Goal: Find specific page/section: Find specific page/section

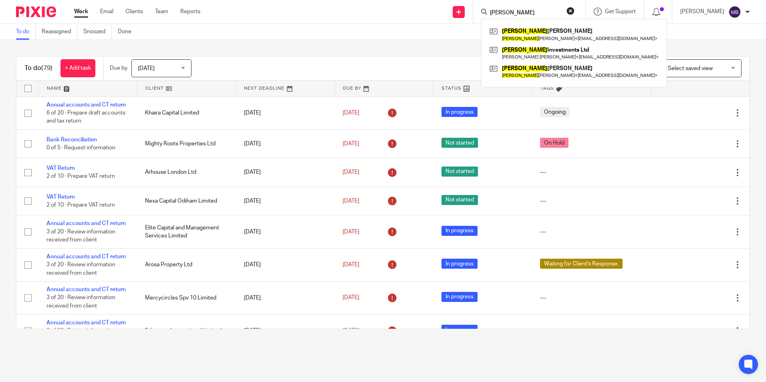
type input "JOsephine"
click at [542, 41] on link at bounding box center [573, 34] width 173 height 18
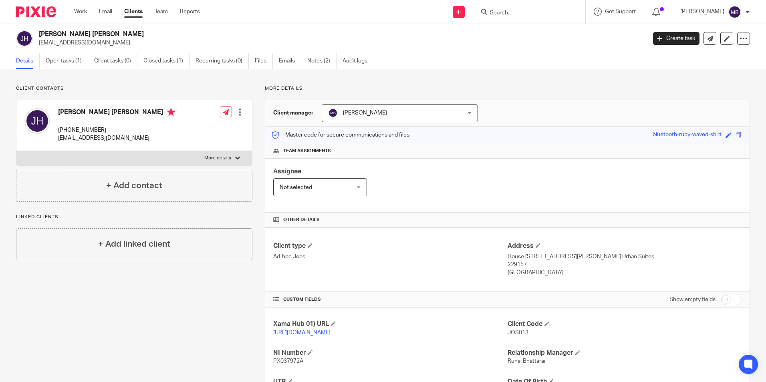
click at [532, 12] on input "Search" at bounding box center [525, 13] width 72 height 7
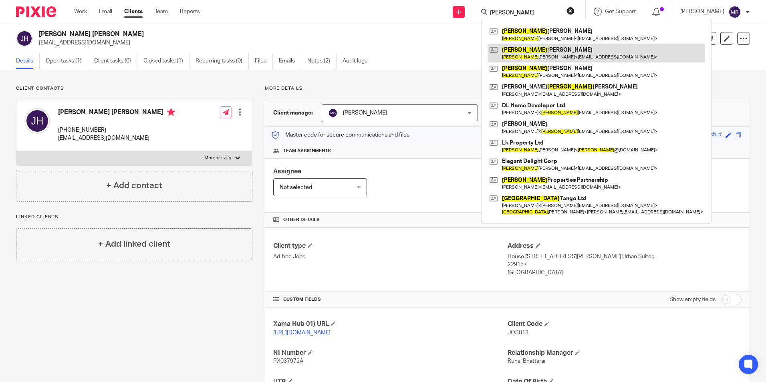
click at [553, 50] on link at bounding box center [596, 53] width 218 height 18
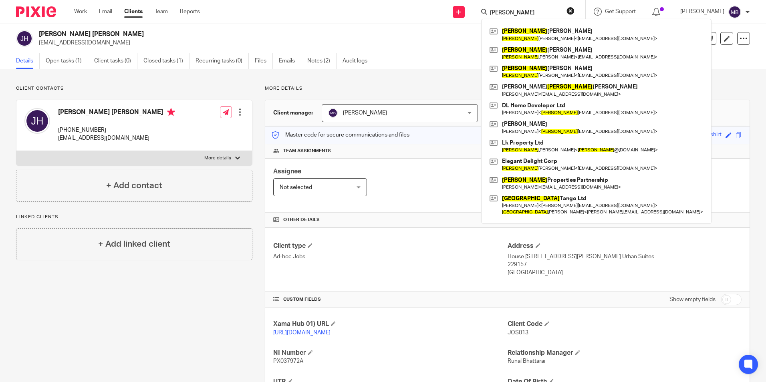
click at [538, 14] on input "Lisa" at bounding box center [525, 13] width 72 height 7
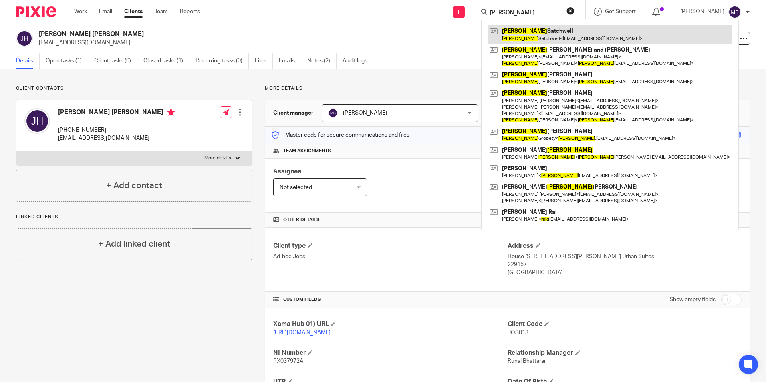
type input "Craig"
click at [543, 39] on link at bounding box center [609, 34] width 245 height 18
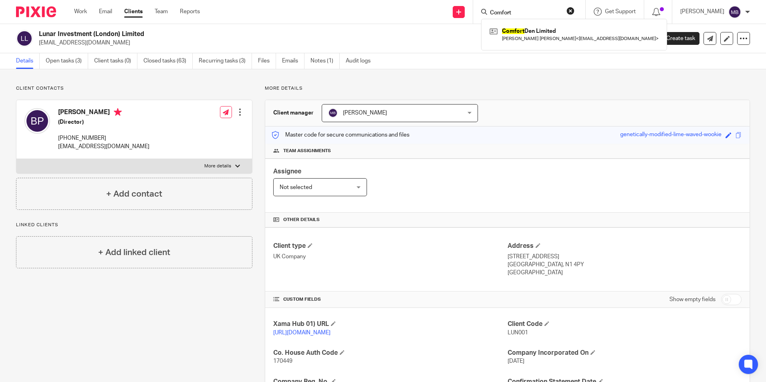
click at [571, 7] on button "reset" at bounding box center [570, 11] width 8 height 8
click at [535, 12] on input "Search" at bounding box center [520, 13] width 72 height 7
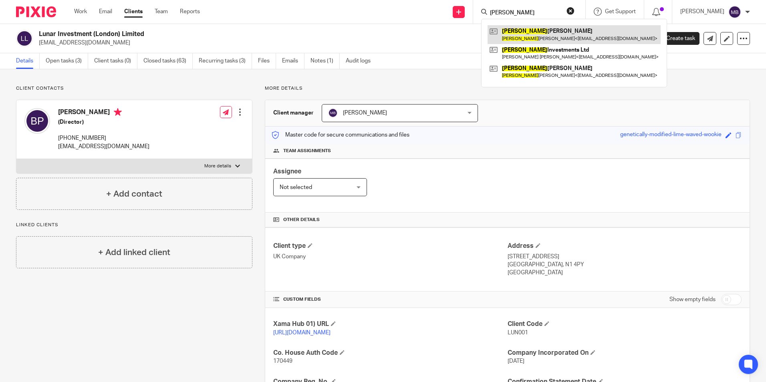
type input "Josephine"
click at [542, 33] on link at bounding box center [573, 34] width 173 height 18
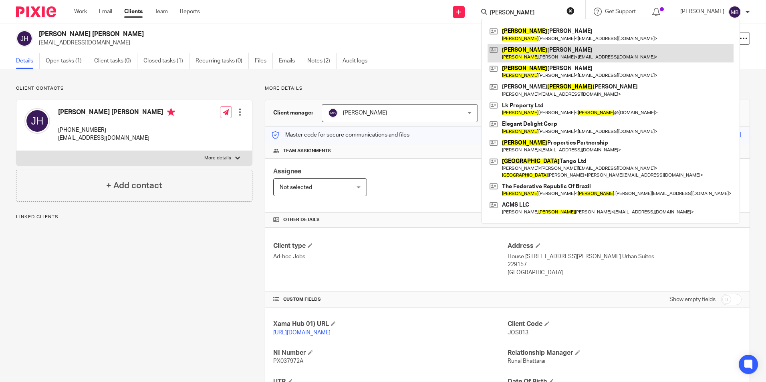
type input "Lisa"
click at [543, 51] on link at bounding box center [610, 53] width 246 height 18
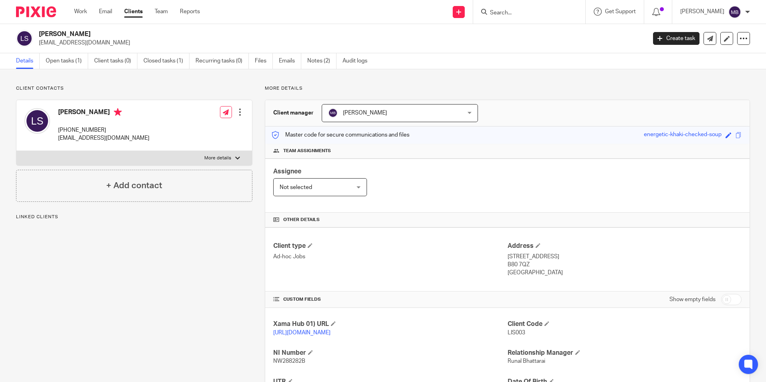
scroll to position [106, 0]
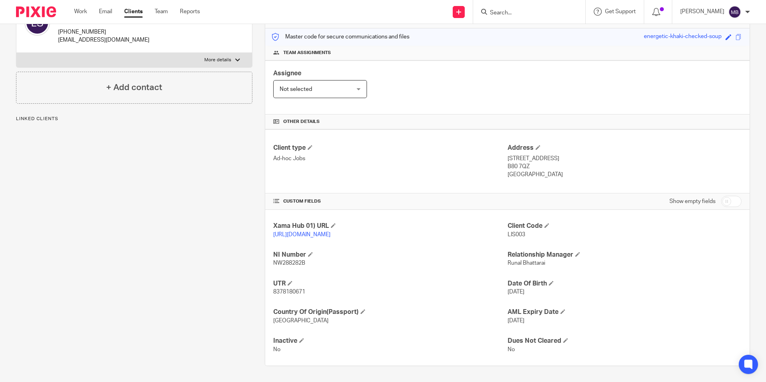
click at [309, 260] on p "NW288282B" at bounding box center [390, 263] width 234 height 8
drag, startPoint x: 309, startPoint y: 260, endPoint x: 354, endPoint y: 268, distance: 45.6
click at [354, 267] on p "NW288282B" at bounding box center [390, 263] width 234 height 8
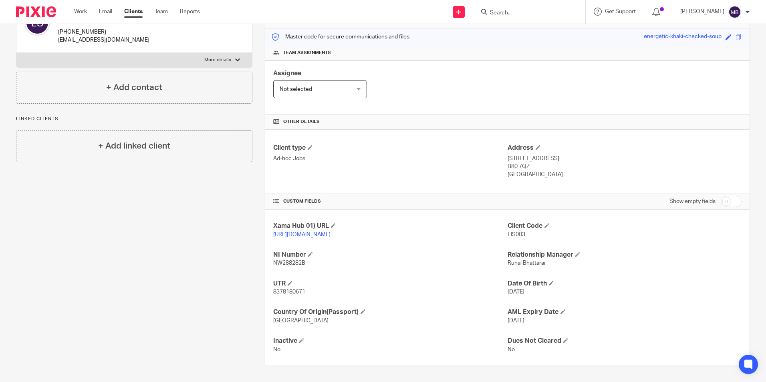
click at [328, 279] on div "Xama Hub 01) URL https://platform.xamatech.com/portal/crm/clients/a5a3ac70-6c86…" at bounding box center [507, 288] width 484 height 156
click at [300, 266] on span "NW288282B" at bounding box center [289, 263] width 32 height 6
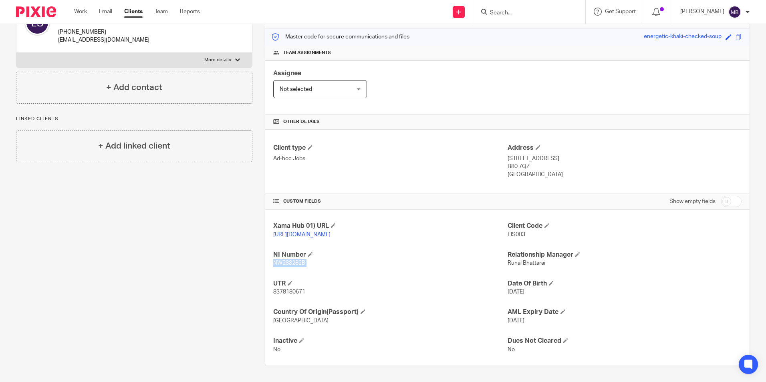
click at [300, 266] on span "NW288282B" at bounding box center [289, 263] width 32 height 6
click at [303, 292] on span "8378180671" at bounding box center [289, 292] width 32 height 6
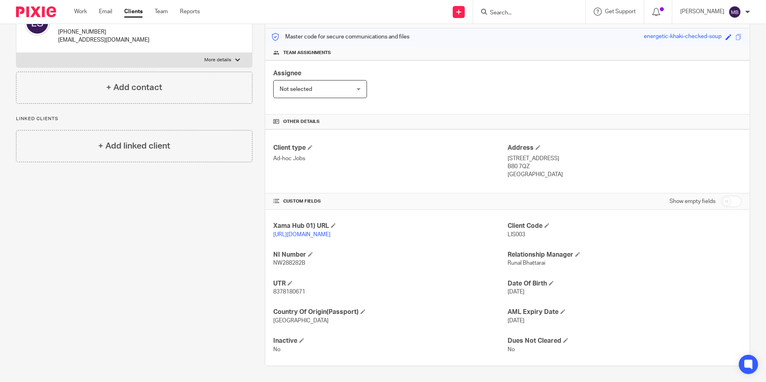
click at [303, 292] on span "8378180671" at bounding box center [289, 292] width 32 height 6
click at [290, 293] on span "8378180671" at bounding box center [289, 292] width 32 height 6
drag, startPoint x: 290, startPoint y: 293, endPoint x: 297, endPoint y: 300, distance: 10.2
click at [297, 300] on div "Xama Hub 01) URL https://platform.xamatech.com/portal/crm/clients/a5a3ac70-6c86…" at bounding box center [507, 288] width 484 height 156
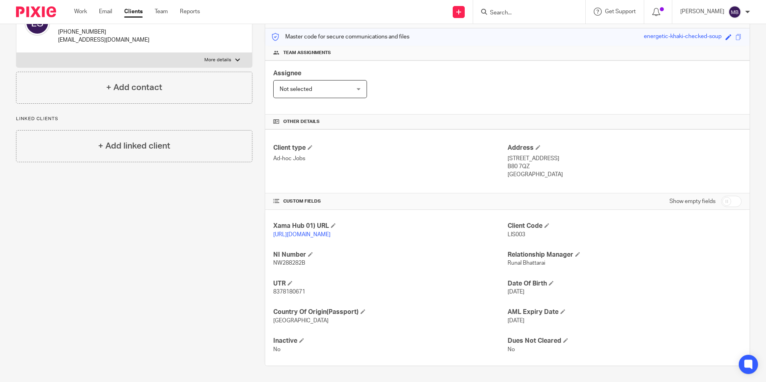
click at [342, 298] on div "Xama Hub 01) URL https://platform.xamatech.com/portal/crm/clients/a5a3ac70-6c86…" at bounding box center [507, 288] width 484 height 156
drag, startPoint x: 342, startPoint y: 298, endPoint x: 335, endPoint y: 300, distance: 6.7
click at [335, 300] on div "Xama Hub 01) URL https://platform.xamatech.com/portal/crm/clients/a5a3ac70-6c86…" at bounding box center [507, 288] width 484 height 156
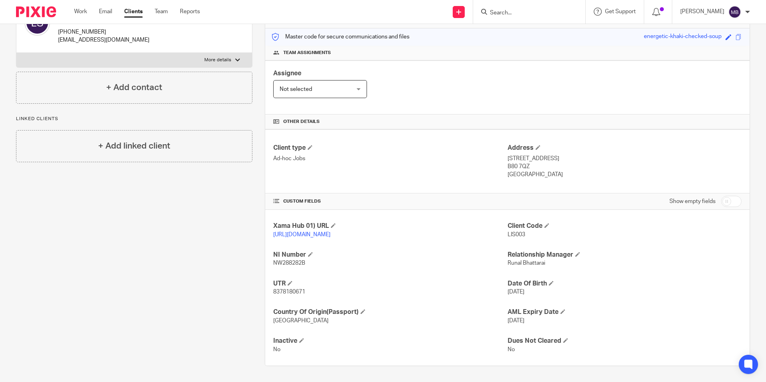
click at [514, 298] on div "Xama Hub 01) URL https://platform.xamatech.com/portal/crm/clients/a5a3ac70-6c86…" at bounding box center [507, 288] width 484 height 156
click at [512, 300] on div "Xama Hub 01) URL https://platform.xamatech.com/portal/crm/clients/a5a3ac70-6c86…" at bounding box center [507, 288] width 484 height 156
click at [511, 300] on div "Xama Hub 01) URL https://platform.xamatech.com/portal/crm/clients/a5a3ac70-6c86…" at bounding box center [507, 288] width 484 height 156
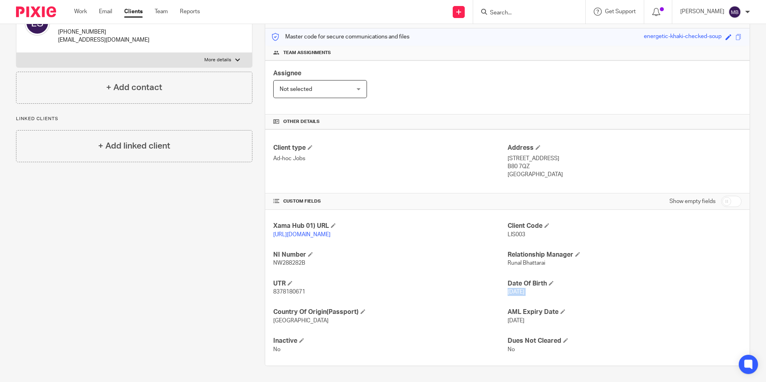
click at [510, 300] on div "Xama Hub 01) URL https://platform.xamatech.com/portal/crm/clients/a5a3ac70-6c86…" at bounding box center [507, 288] width 484 height 156
click at [510, 262] on span "Runal Bhattarai" at bounding box center [527, 263] width 38 height 6
click at [326, 292] on p "8378180671" at bounding box center [390, 292] width 234 height 8
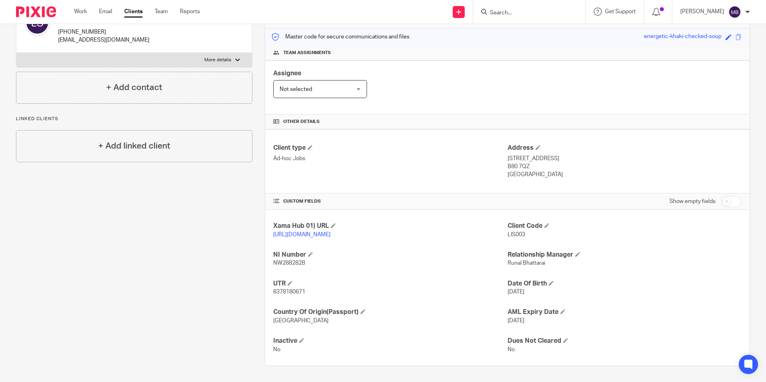
click at [326, 292] on p "8378180671" at bounding box center [390, 292] width 234 height 8
drag, startPoint x: 326, startPoint y: 292, endPoint x: 322, endPoint y: 290, distance: 4.9
click at [322, 290] on p "8378180671" at bounding box center [390, 292] width 234 height 8
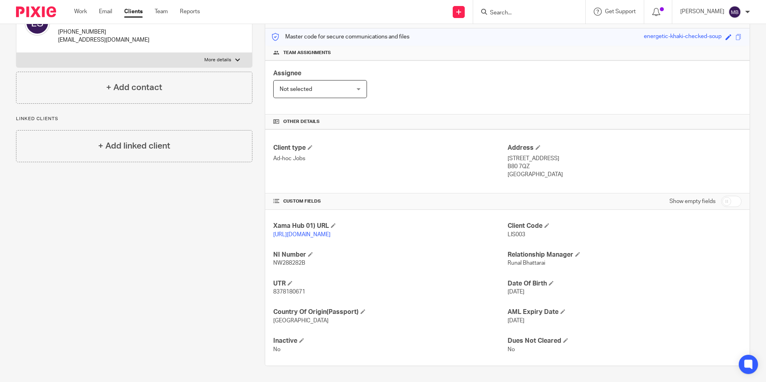
scroll to position [0, 0]
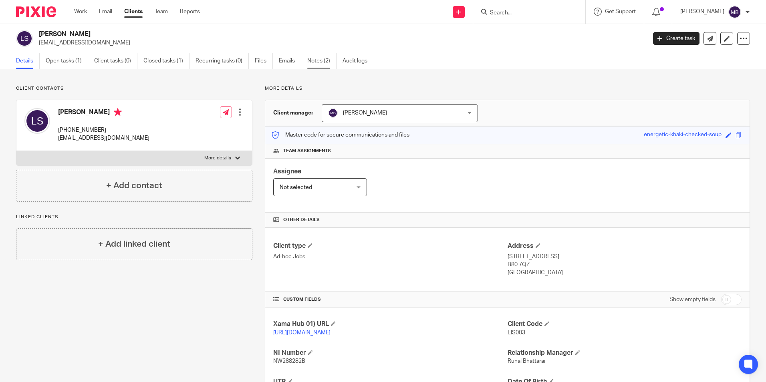
click at [316, 61] on link "Notes (2)" at bounding box center [321, 61] width 29 height 16
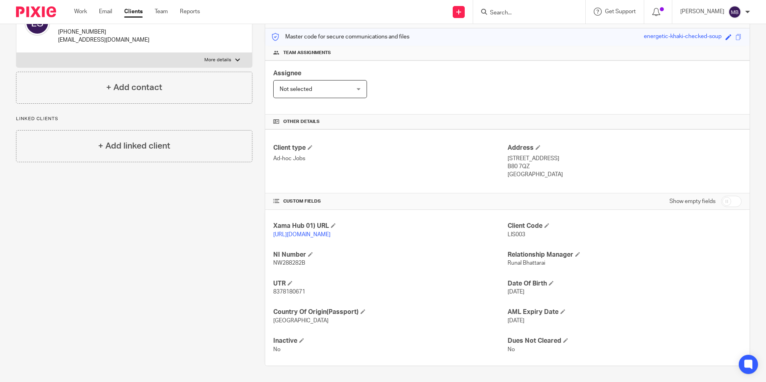
click at [508, 163] on p "B80 7QZ" at bounding box center [625, 167] width 234 height 8
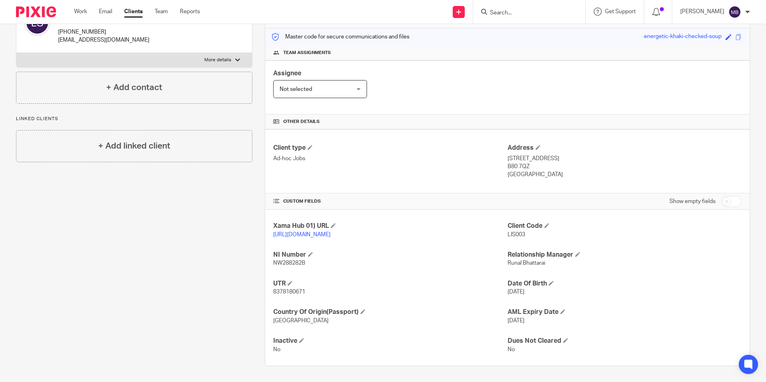
click at [508, 163] on p "B80 7QZ" at bounding box center [625, 167] width 234 height 8
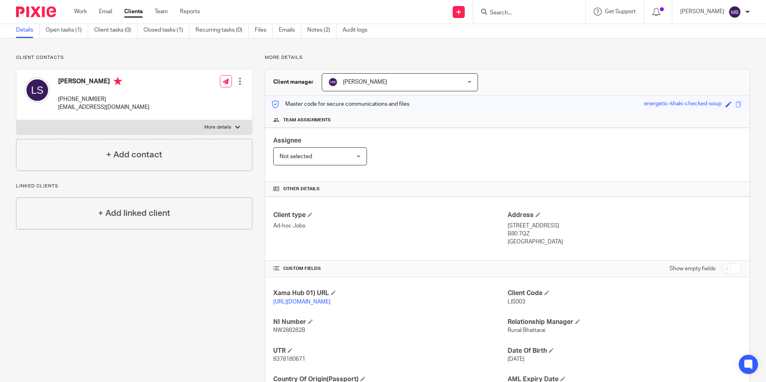
scroll to position [0, 0]
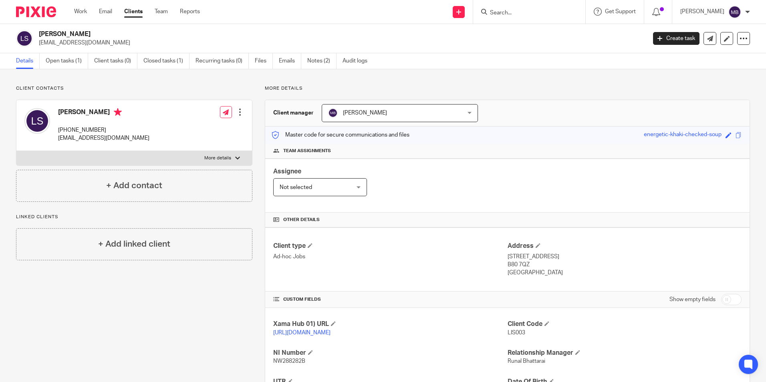
click at [142, 131] on div "Lisa Jane Satchwell +447979628638 ljsatchwell@aol.com Edit contact Create clien…" at bounding box center [134, 125] width 236 height 51
drag, startPoint x: 142, startPoint y: 131, endPoint x: 116, endPoint y: 131, distance: 25.6
click at [116, 131] on p "+447979628638" at bounding box center [103, 130] width 91 height 8
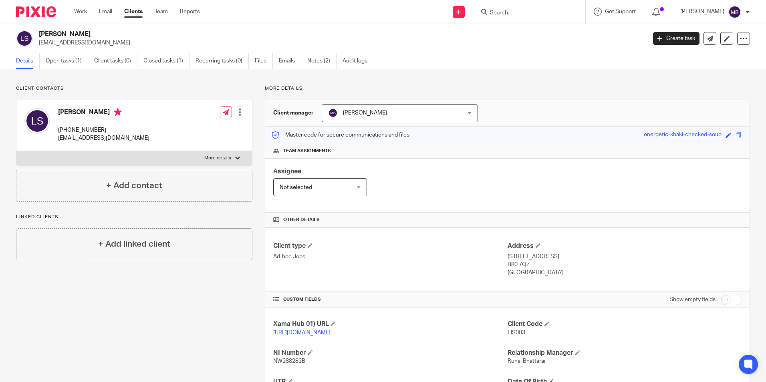
click at [111, 137] on p "ljsatchwell@aol.com" at bounding box center [103, 138] width 91 height 8
drag, startPoint x: 111, startPoint y: 137, endPoint x: 119, endPoint y: 145, distance: 11.6
click at [119, 145] on div "Lisa Jane Satchwell +447979628638 ljsatchwell@aol.com" at bounding box center [86, 125] width 125 height 42
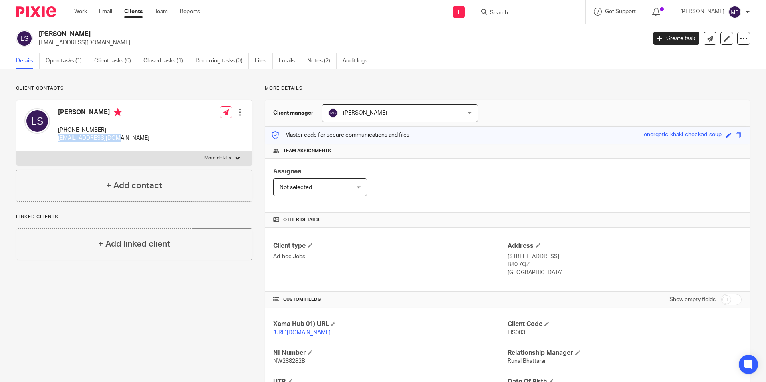
drag, startPoint x: 124, startPoint y: 141, endPoint x: 57, endPoint y: 139, distance: 66.9
click at [57, 139] on div "Lisa Jane Satchwell +447979628638 ljsatchwell@aol.com" at bounding box center [86, 125] width 125 height 42
drag, startPoint x: 56, startPoint y: 139, endPoint x: 110, endPoint y: 139, distance: 54.1
click at [110, 139] on div "Lisa Jane Satchwell +447979628638 ljsatchwell@aol.com" at bounding box center [86, 125] width 125 height 42
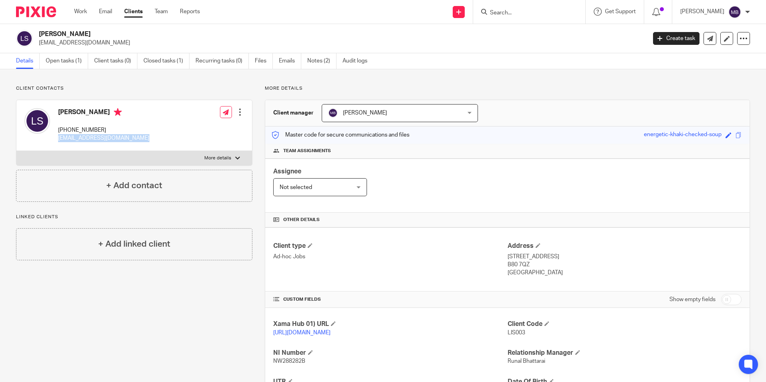
click at [110, 139] on p "ljsatchwell@aol.com" at bounding box center [103, 138] width 91 height 8
drag, startPoint x: 113, startPoint y: 139, endPoint x: 57, endPoint y: 138, distance: 55.7
click at [57, 138] on div "Lisa Jane Satchwell +447979628638 ljsatchwell@aol.com" at bounding box center [86, 125] width 125 height 42
drag, startPoint x: 58, startPoint y: 140, endPoint x: 134, endPoint y: 141, distance: 75.7
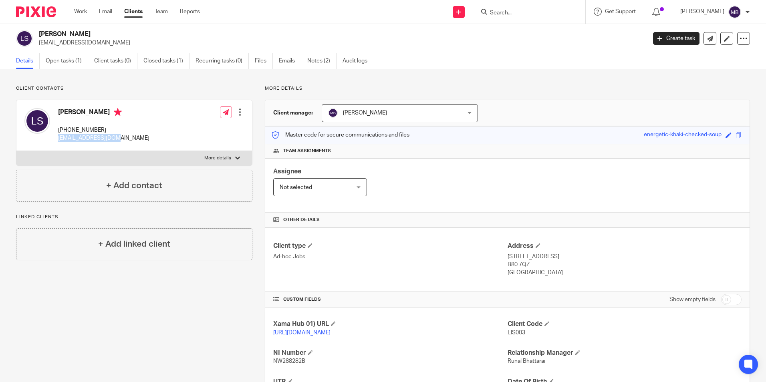
click at [134, 141] on div "Lisa Jane Satchwell +447979628638 ljsatchwell@aol.com Edit contact Create clien…" at bounding box center [134, 125] width 236 height 51
drag, startPoint x: 134, startPoint y: 141, endPoint x: 59, endPoint y: 138, distance: 74.6
click at [59, 138] on div "Lisa Jane Satchwell +447979628638 ljsatchwell@aol.com Edit contact Create clien…" at bounding box center [134, 125] width 236 height 51
click at [59, 138] on p "ljsatchwell@aol.com" at bounding box center [103, 138] width 91 height 8
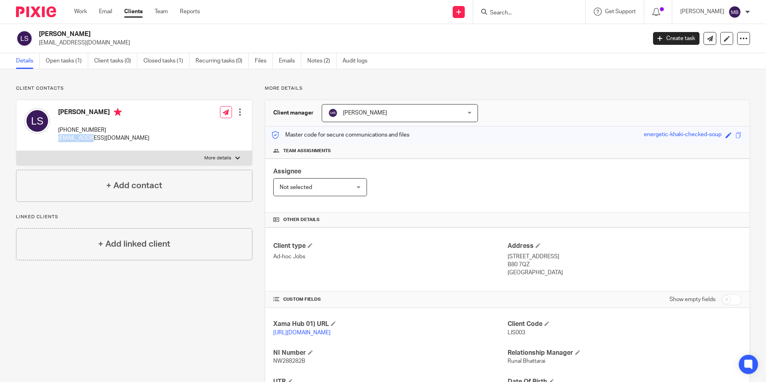
click at [59, 138] on p "ljsatchwell@aol.com" at bounding box center [103, 138] width 91 height 8
drag, startPoint x: 59, startPoint y: 138, endPoint x: 124, endPoint y: 145, distance: 64.9
click at [124, 145] on div "Lisa Jane Satchwell +447979628638 ljsatchwell@aol.com" at bounding box center [86, 125] width 125 height 42
click at [125, 143] on div "Lisa Jane Satchwell +447979628638 ljsatchwell@aol.com" at bounding box center [86, 125] width 125 height 42
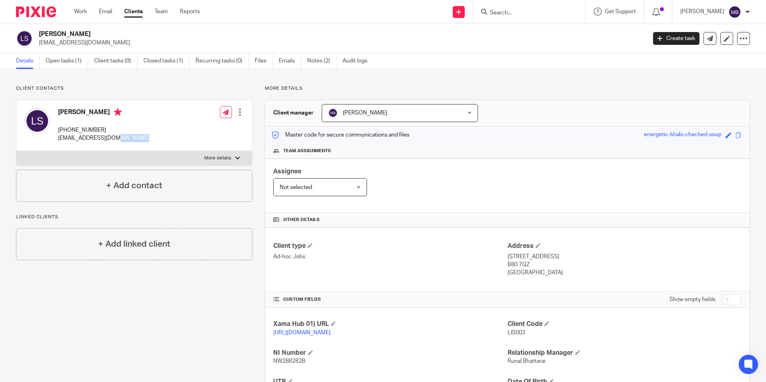
click at [125, 143] on div "Lisa Jane Satchwell +447979628638 ljsatchwell@aol.com" at bounding box center [86, 125] width 125 height 42
click at [513, 18] on div at bounding box center [529, 12] width 112 height 24
click at [517, 14] on input "Search" at bounding box center [525, 13] width 72 height 7
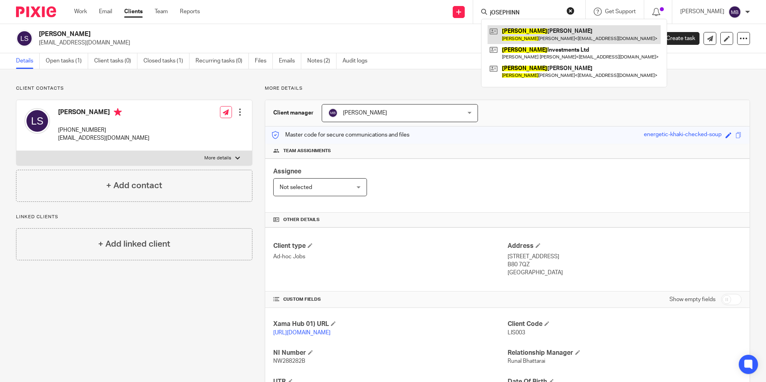
type input "jOSEPHINN"
click at [532, 32] on link at bounding box center [573, 34] width 173 height 18
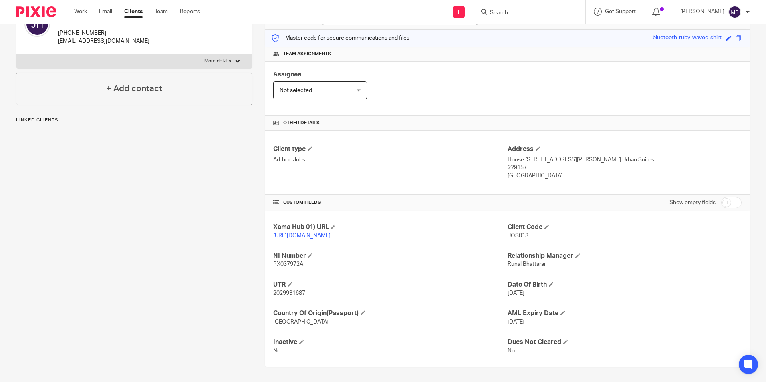
scroll to position [106, 0]
click at [312, 294] on p "2029931687" at bounding box center [390, 292] width 234 height 8
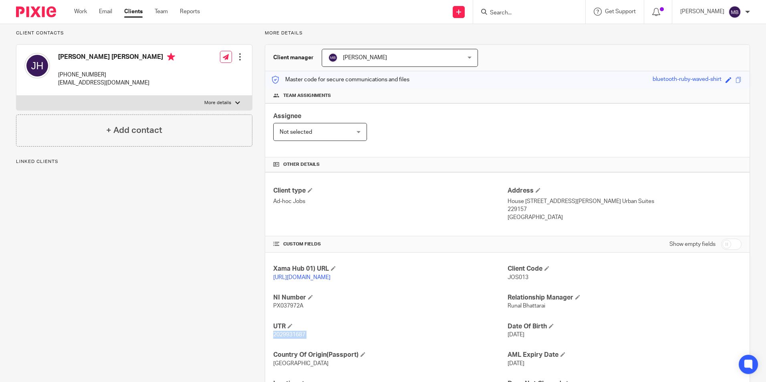
scroll to position [0, 0]
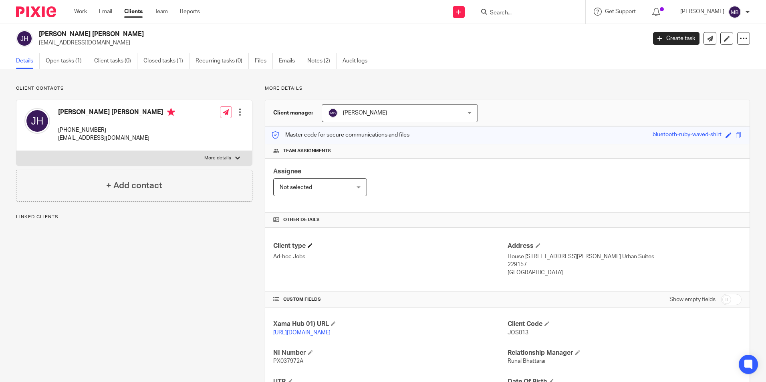
click at [432, 242] on h4 "Client type" at bounding box center [390, 246] width 234 height 8
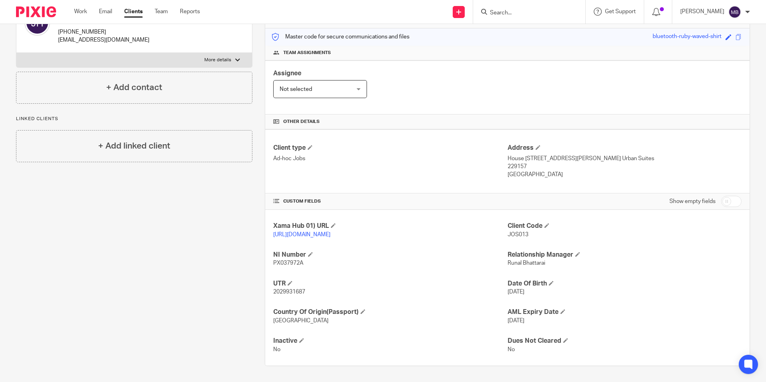
scroll to position [106, 0]
click at [283, 267] on p "PX037972A" at bounding box center [390, 263] width 234 height 8
drag, startPoint x: 283, startPoint y: 267, endPoint x: 298, endPoint y: 275, distance: 17.0
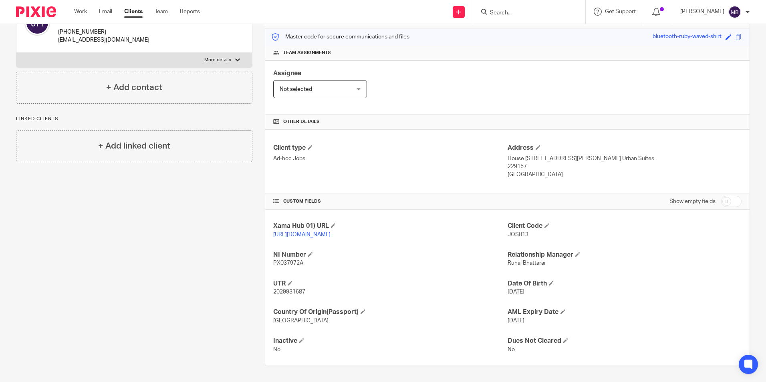
click at [298, 275] on div "Xama Hub 01) URL https://platform.xamatech.com/portal/crm/clients/ebeaac00-84ce…" at bounding box center [507, 288] width 484 height 156
click at [296, 267] on p "PX037972A" at bounding box center [390, 263] width 234 height 8
click at [300, 294] on span "2029931687" at bounding box center [289, 292] width 32 height 6
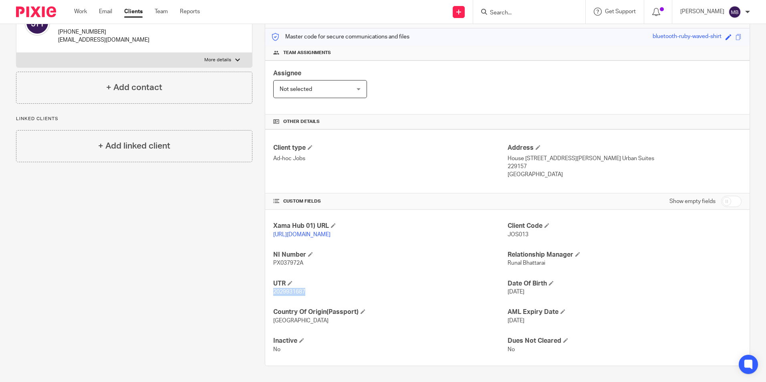
click at [300, 294] on span "2029931687" at bounding box center [289, 292] width 32 height 6
drag, startPoint x: 300, startPoint y: 294, endPoint x: 297, endPoint y: 304, distance: 10.3
click at [297, 304] on div "Xama Hub 01) URL https://platform.xamatech.com/portal/crm/clients/ebeaac00-84ce…" at bounding box center [507, 288] width 484 height 156
click at [302, 263] on p "PX037972A" at bounding box center [390, 263] width 234 height 8
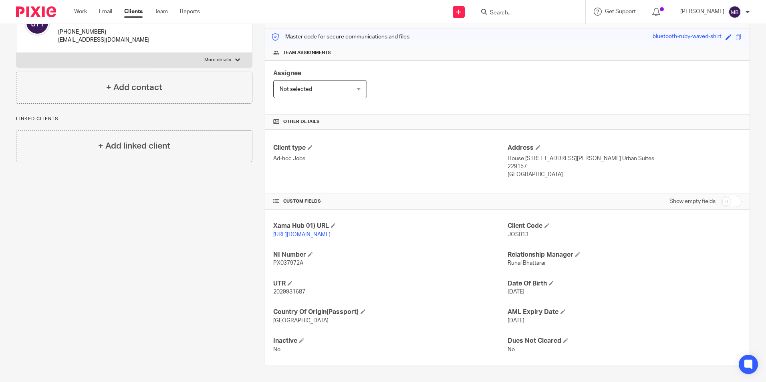
click at [302, 263] on p "PX037972A" at bounding box center [390, 263] width 234 height 8
click at [341, 267] on p "PX037972A" at bounding box center [390, 263] width 234 height 8
drag, startPoint x: 306, startPoint y: 266, endPoint x: 272, endPoint y: 261, distance: 34.0
click at [273, 261] on p "PX037972A" at bounding box center [390, 263] width 234 height 8
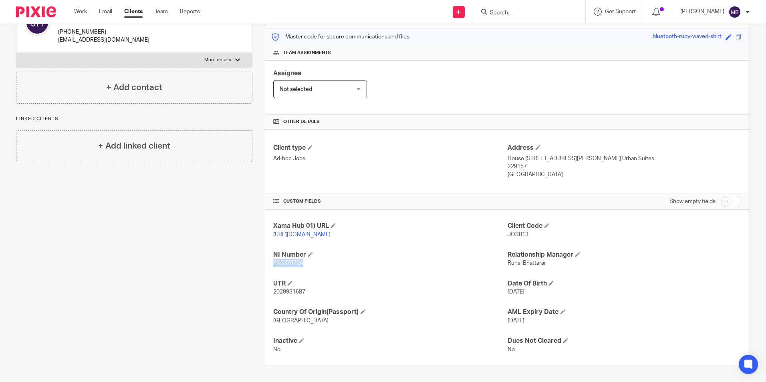
click at [273, 261] on span "PX037972A" at bounding box center [288, 263] width 30 height 6
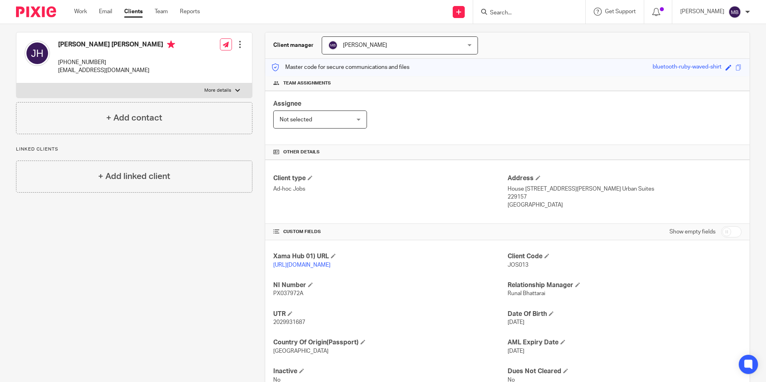
scroll to position [80, 0]
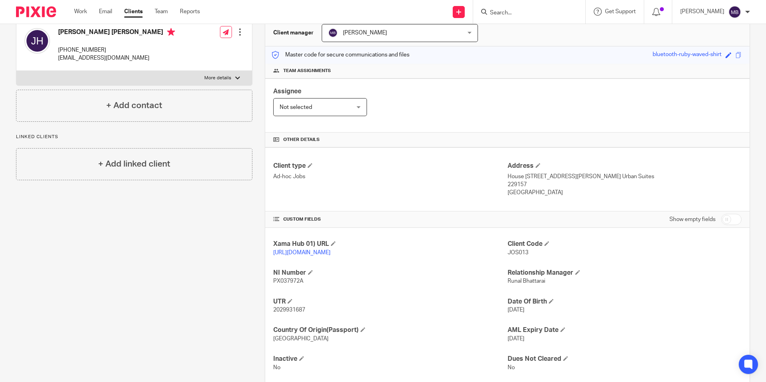
click at [516, 195] on p "Singapore" at bounding box center [625, 193] width 234 height 8
drag, startPoint x: 530, startPoint y: 193, endPoint x: 503, endPoint y: 176, distance: 31.9
click at [508, 176] on div "Address House 1, Hullet Road, #16-02 Urban Suites 229157 Singapore" at bounding box center [625, 179] width 234 height 35
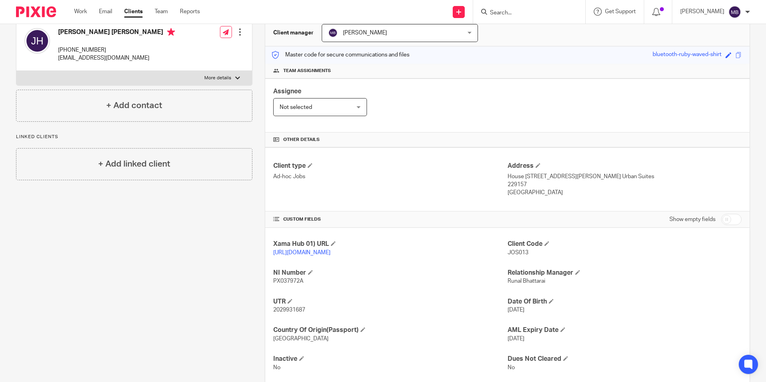
click at [508, 176] on p "House 1, Hullet Road, #16-02 Urban Suites" at bounding box center [625, 177] width 234 height 8
drag, startPoint x: 503, startPoint y: 176, endPoint x: 547, endPoint y: 194, distance: 47.8
click at [547, 194] on div "Address House 1, Hullet Road, #16-02 Urban Suites 229157 Singapore" at bounding box center [625, 179] width 234 height 35
click at [547, 194] on p "Singapore" at bounding box center [625, 193] width 234 height 8
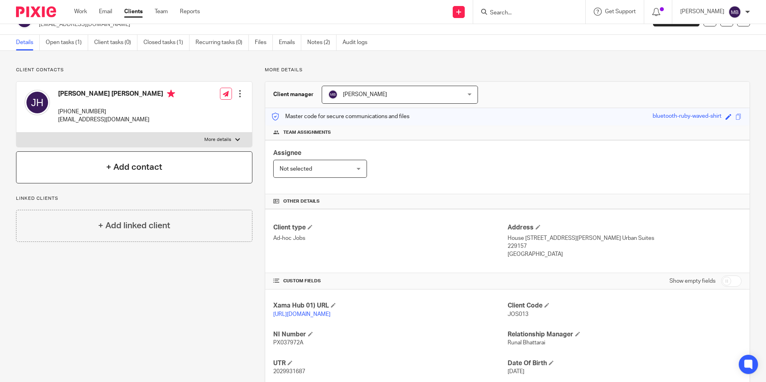
scroll to position [0, 0]
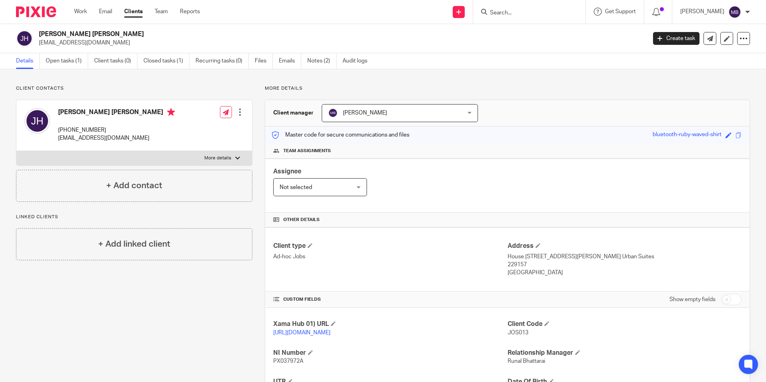
drag, startPoint x: 123, startPoint y: 36, endPoint x: 31, endPoint y: 38, distance: 91.8
click at [31, 38] on div "Josephine Ng Keng Hwee jokhng@yahoo.co.uk" at bounding box center [328, 38] width 625 height 17
copy div "Josephine Ng Keng Hwee"
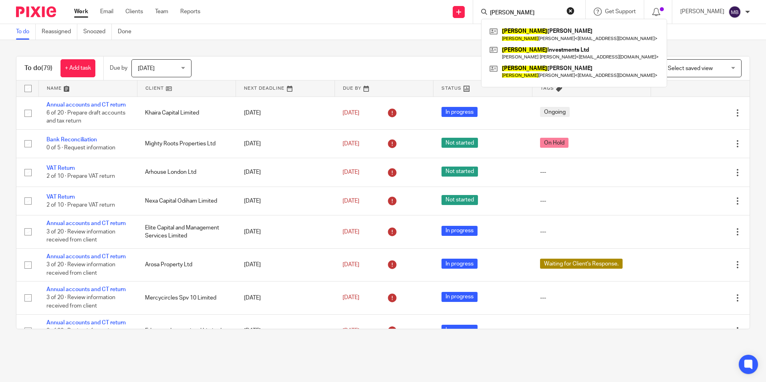
click at [516, 13] on input "[PERSON_NAME]" at bounding box center [525, 13] width 72 height 7
click at [516, 13] on input "JOsephine" at bounding box center [525, 13] width 72 height 7
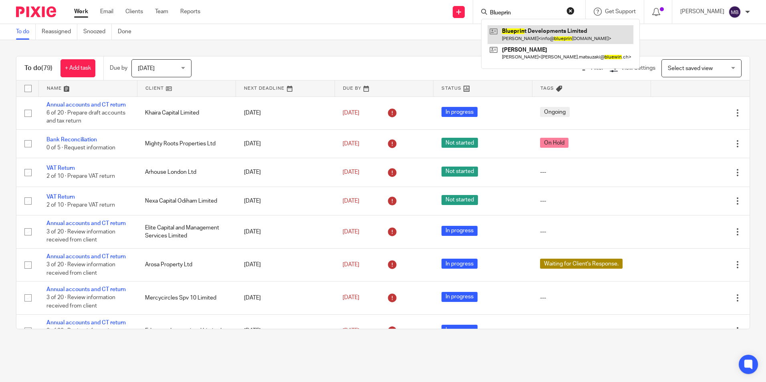
type input "Blueprin"
click at [559, 37] on link at bounding box center [560, 34] width 146 height 18
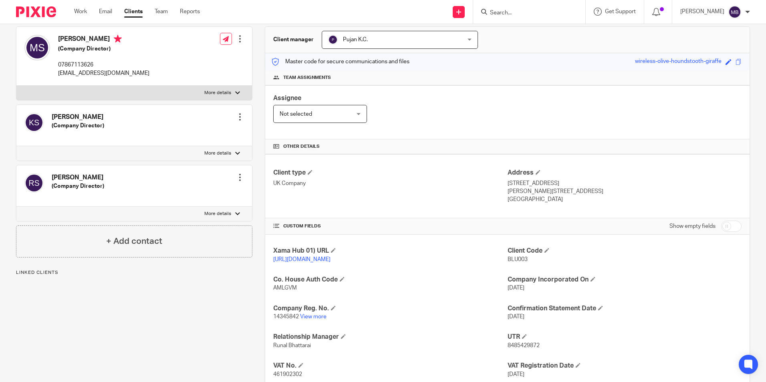
scroll to position [4, 0]
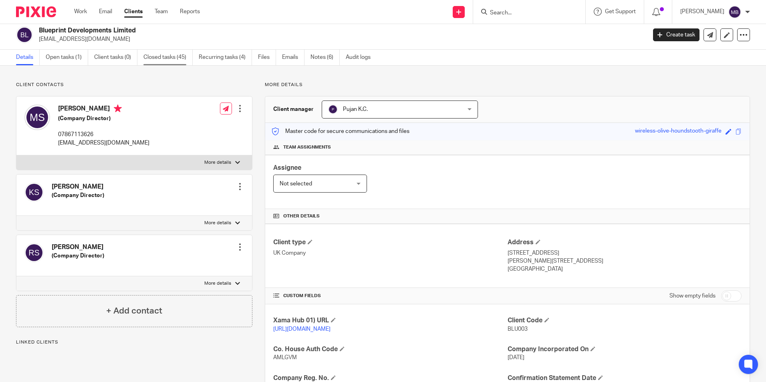
click at [147, 56] on link "Closed tasks (45)" at bounding box center [167, 58] width 49 height 16
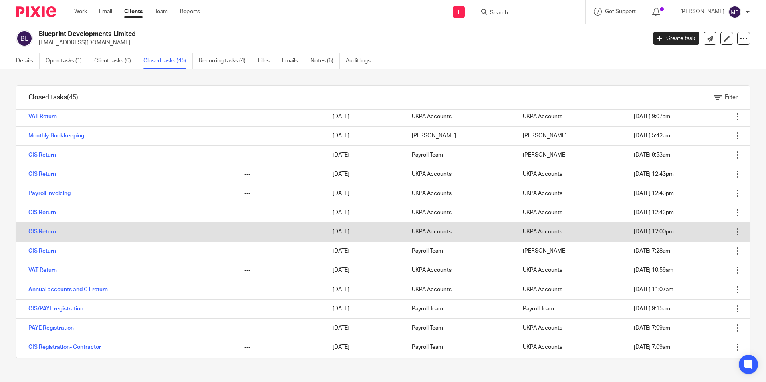
scroll to position [638, 0]
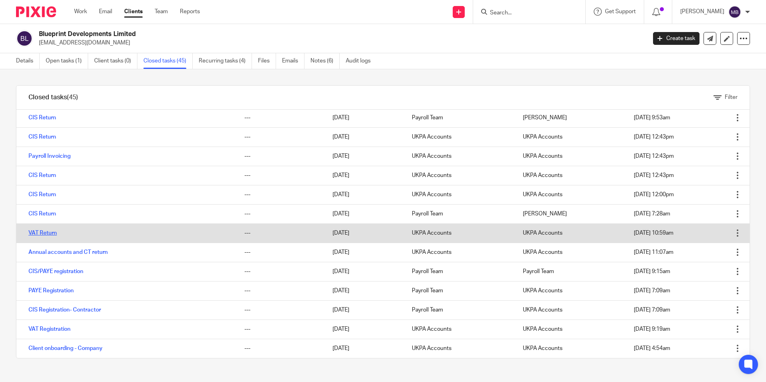
click at [54, 232] on link "VAT Return" at bounding box center [42, 233] width 28 height 6
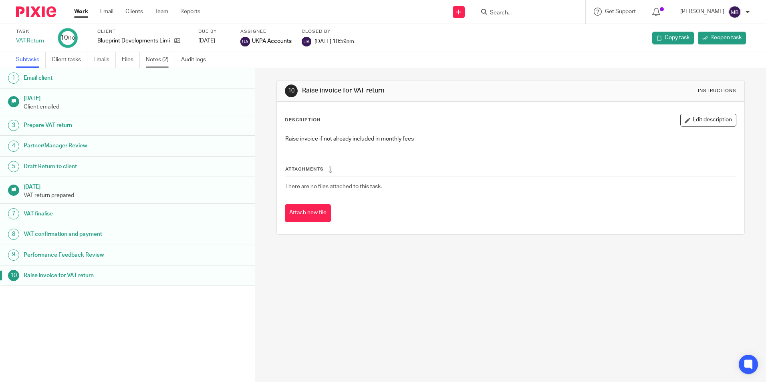
drag, startPoint x: 0, startPoint y: 0, endPoint x: 161, endPoint y: 64, distance: 173.1
click at [161, 64] on link "Notes (2)" at bounding box center [160, 60] width 29 height 16
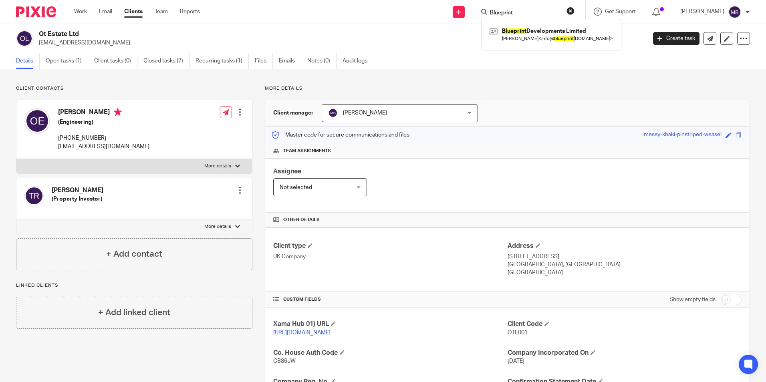
click at [560, 16] on input "Blueprint" at bounding box center [525, 13] width 72 height 7
type input "Blueprint"
click at [544, 39] on link at bounding box center [550, 34] width 127 height 18
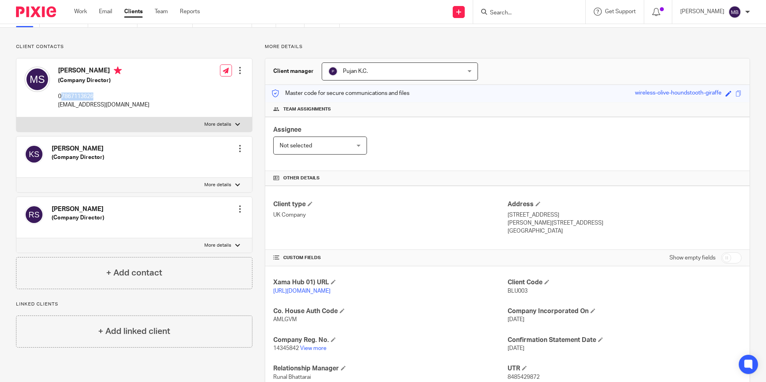
scroll to position [120, 0]
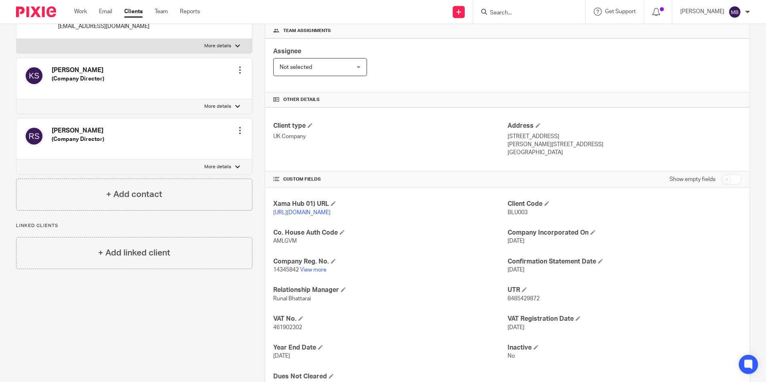
click at [311, 274] on p "14345842 View more" at bounding box center [390, 270] width 234 height 8
click at [314, 273] on link "View more" at bounding box center [313, 270] width 26 height 6
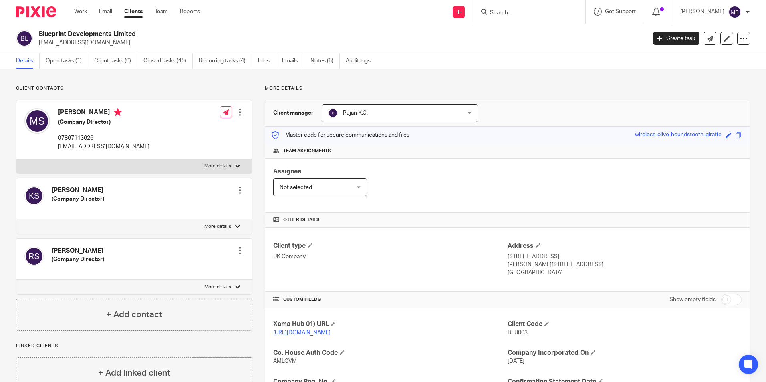
click at [535, 12] on input "Search" at bounding box center [525, 13] width 72 height 7
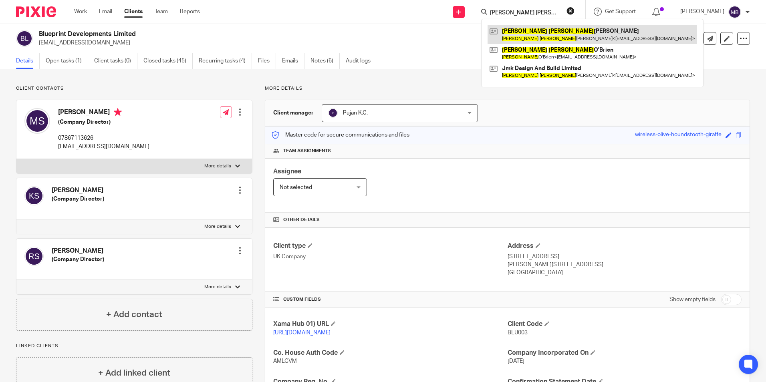
type input "[PERSON_NAME] [PERSON_NAME]"
click at [530, 35] on link at bounding box center [591, 34] width 209 height 18
